Goal: Task Accomplishment & Management: Complete application form

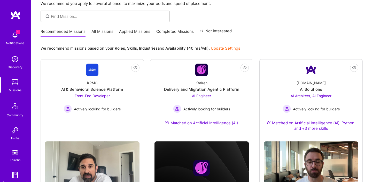
scroll to position [29, 0]
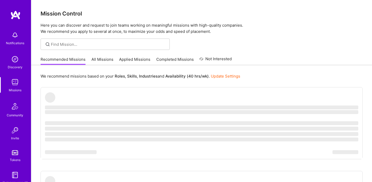
scroll to position [29, 0]
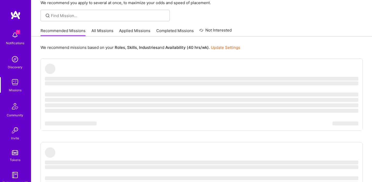
click at [14, 35] on img at bounding box center [15, 35] width 10 height 10
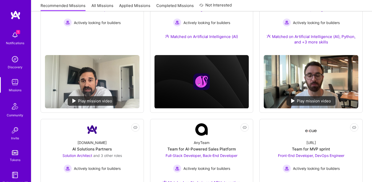
scroll to position [0, 0]
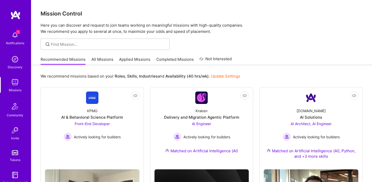
click at [136, 60] on link "Applied Missions" at bounding box center [134, 61] width 31 height 9
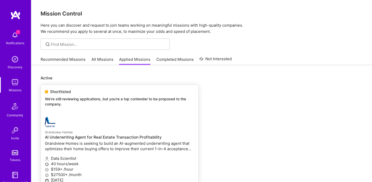
click at [137, 112] on div "Shortlisted We’re still reviewing applications, but you're a top contender to b…" at bounding box center [120, 99] width 158 height 28
click at [143, 111] on div "Shortlisted We’re still reviewing applications, but you're a top contender to b…" at bounding box center [120, 99] width 158 height 28
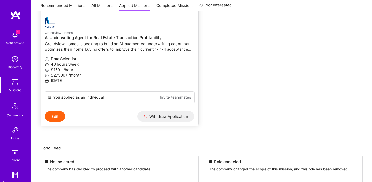
scroll to position [100, 0]
click at [58, 115] on button "Edit" at bounding box center [55, 116] width 20 height 10
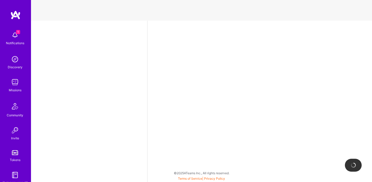
select select "US"
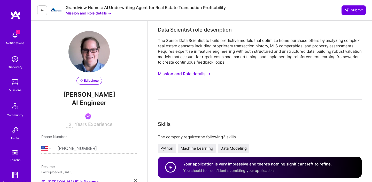
click at [92, 13] on button "Mission and Role details →" at bounding box center [89, 12] width 46 height 5
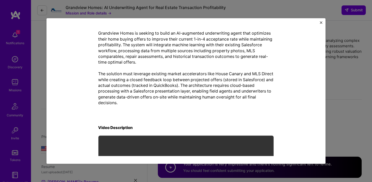
scroll to position [120, 0]
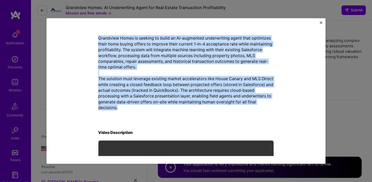
drag, startPoint x: 100, startPoint y: 58, endPoint x: 166, endPoint y: 110, distance: 84.1
click at [167, 111] on div "Mission Description and Role Details Data Scientist role description The Senior…" at bounding box center [186, 64] width 176 height 309
copy div "Lore Ipsumdolo sita consectetur Adi Elitse Doei Temporinc ut labor etdolorema a…"
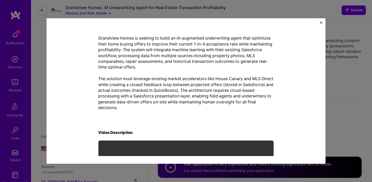
click at [322, 24] on div "Mission Description and Role Details Data Scientist role description The Senior…" at bounding box center [186, 90] width 279 height 145
click at [322, 23] on img "Close" at bounding box center [321, 22] width 3 height 3
